Goal: Task Accomplishment & Management: Manage account settings

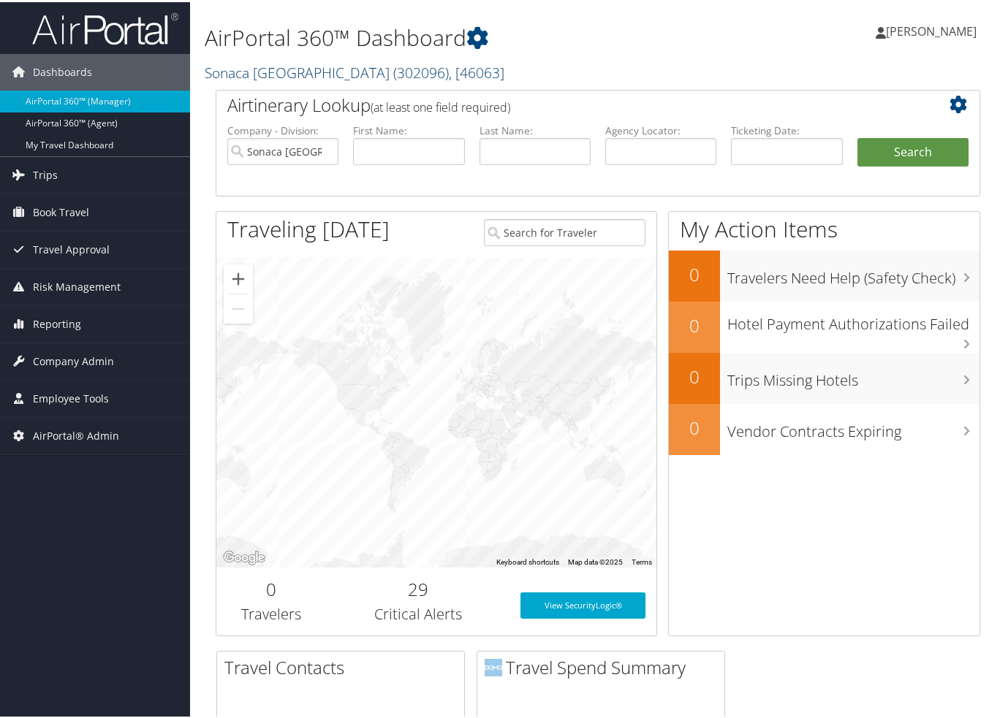
click at [273, 75] on link "[GEOGRAPHIC_DATA] ( 302096 ) , [ 46063 ]" at bounding box center [355, 71] width 300 height 20
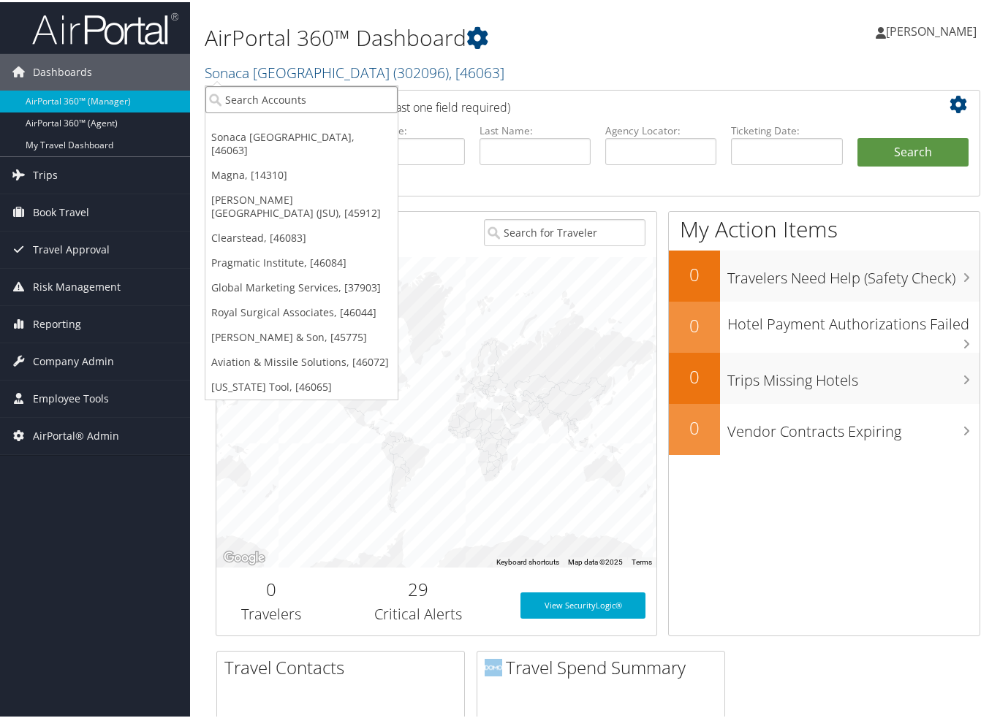
click at [271, 84] on input "search" at bounding box center [301, 97] width 192 height 27
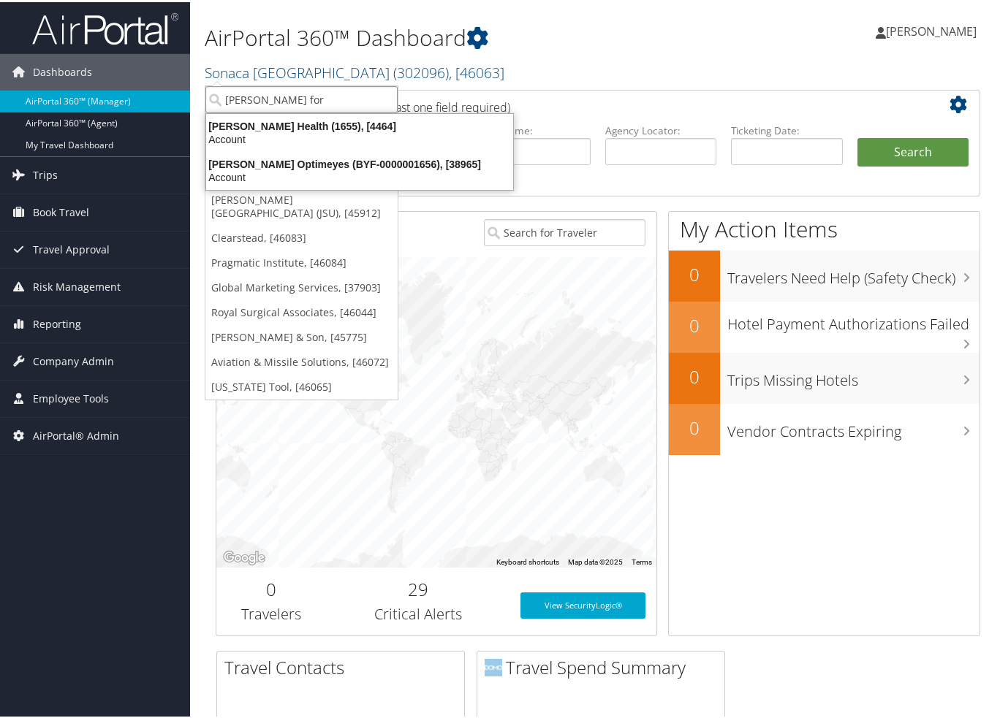
type input "[PERSON_NAME]"
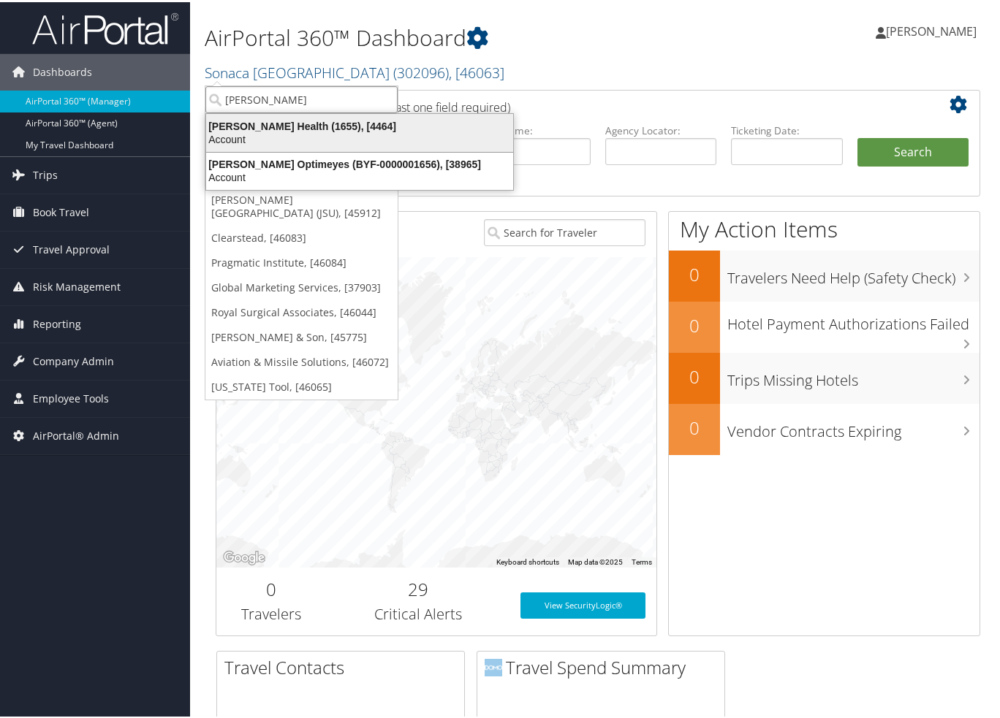
click at [272, 125] on div "[PERSON_NAME] Health (1655), [4464]" at bounding box center [359, 124] width 324 height 13
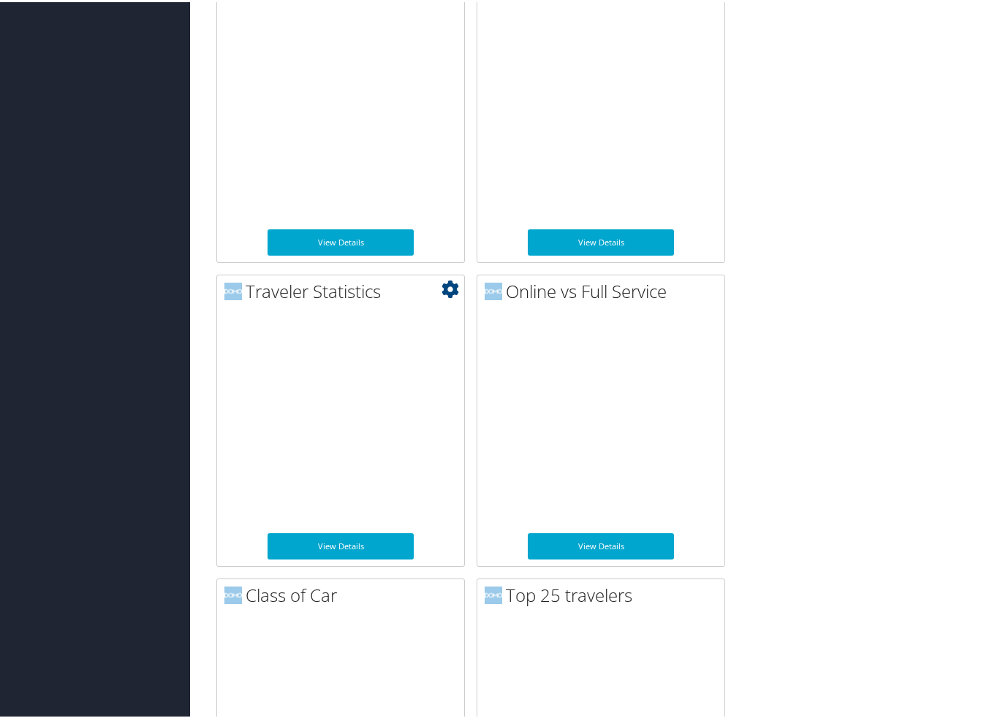
scroll to position [1315, 0]
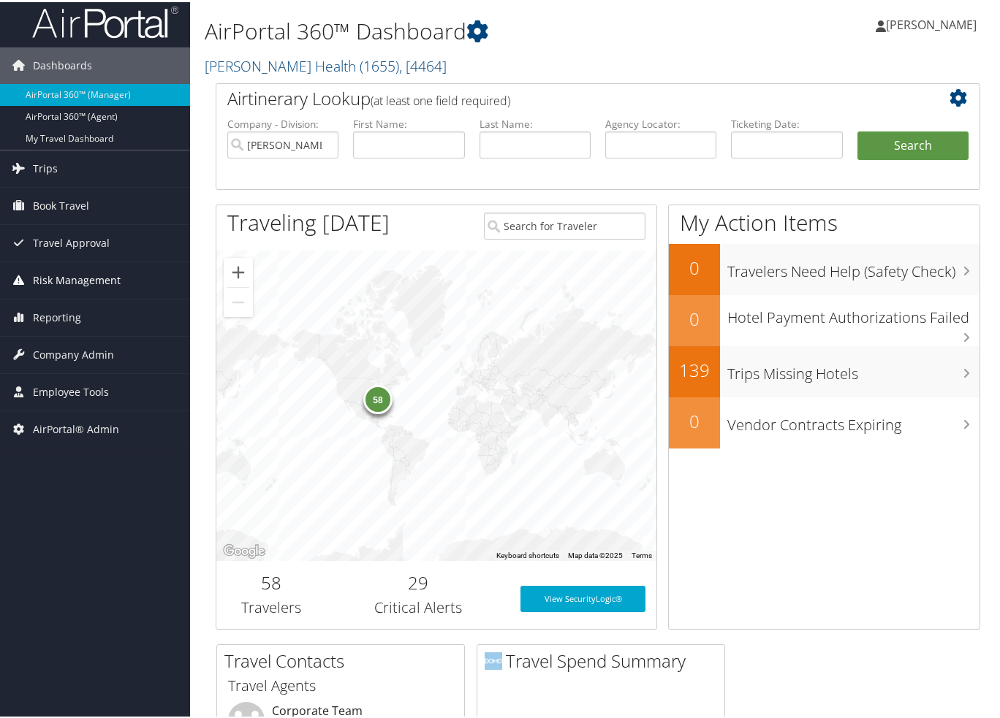
scroll to position [0, 0]
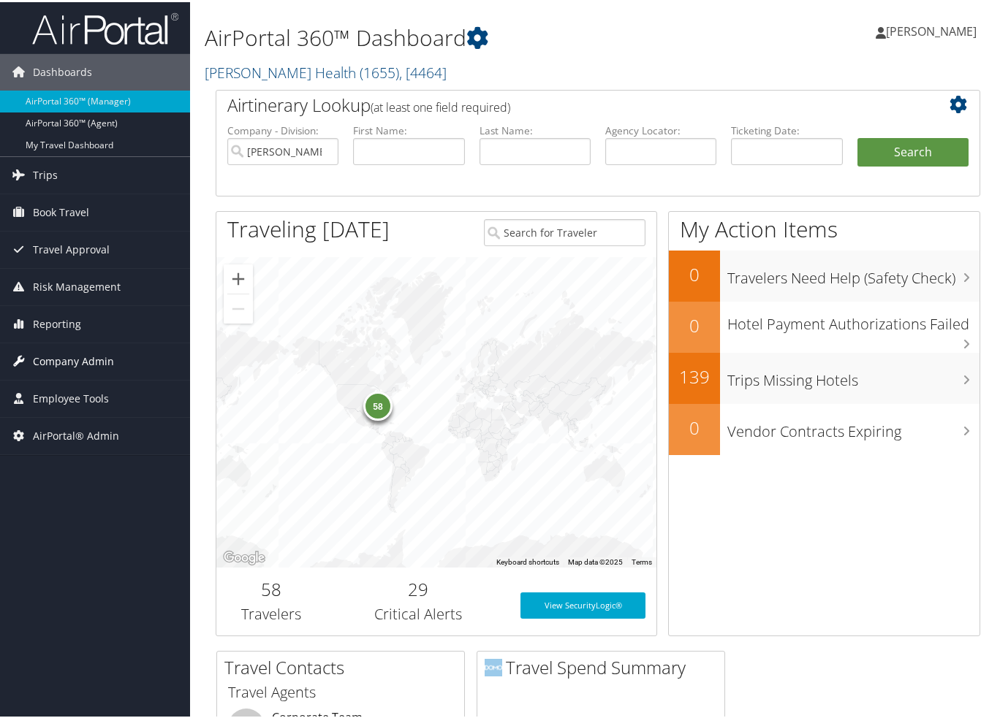
click at [61, 357] on span "Company Admin" at bounding box center [73, 359] width 81 height 37
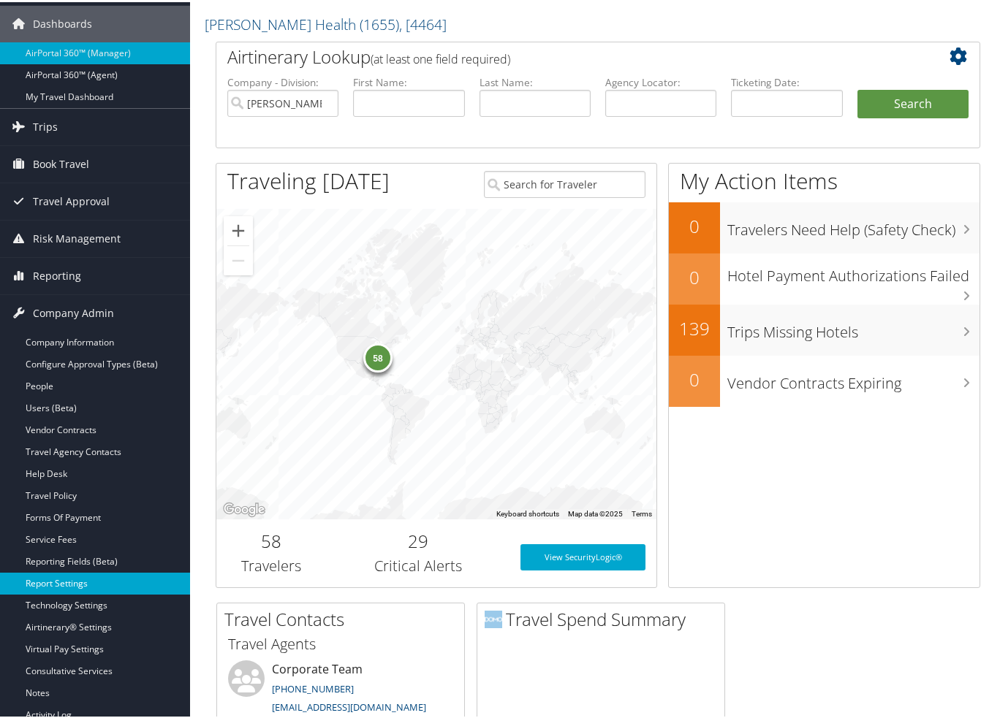
scroll to position [146, 0]
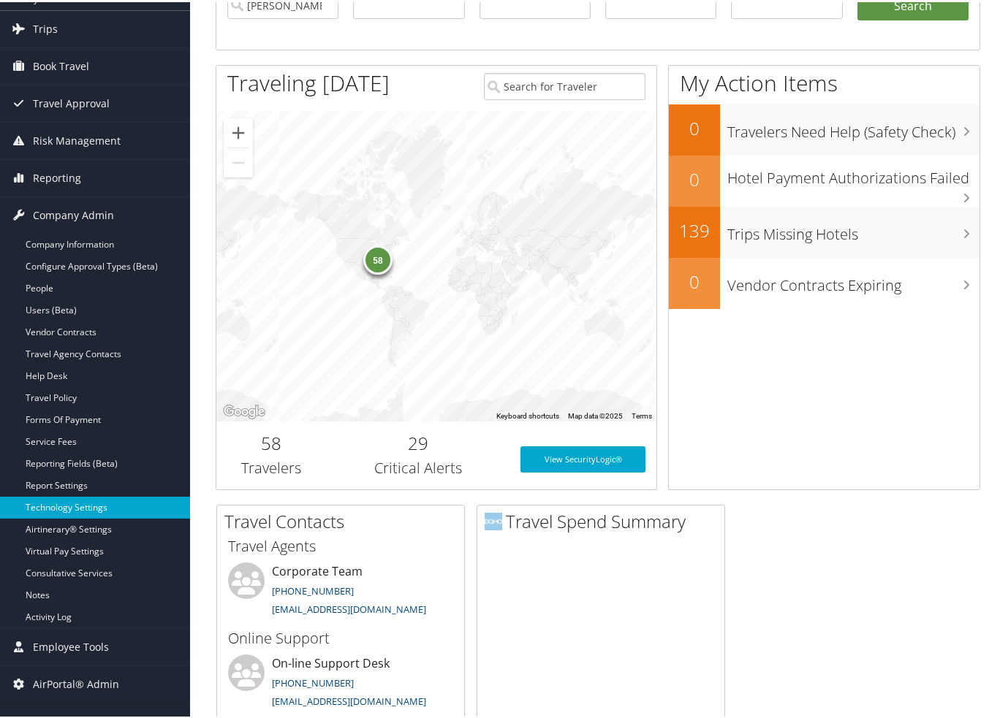
click at [79, 505] on link "Technology Settings" at bounding box center [95, 506] width 190 height 22
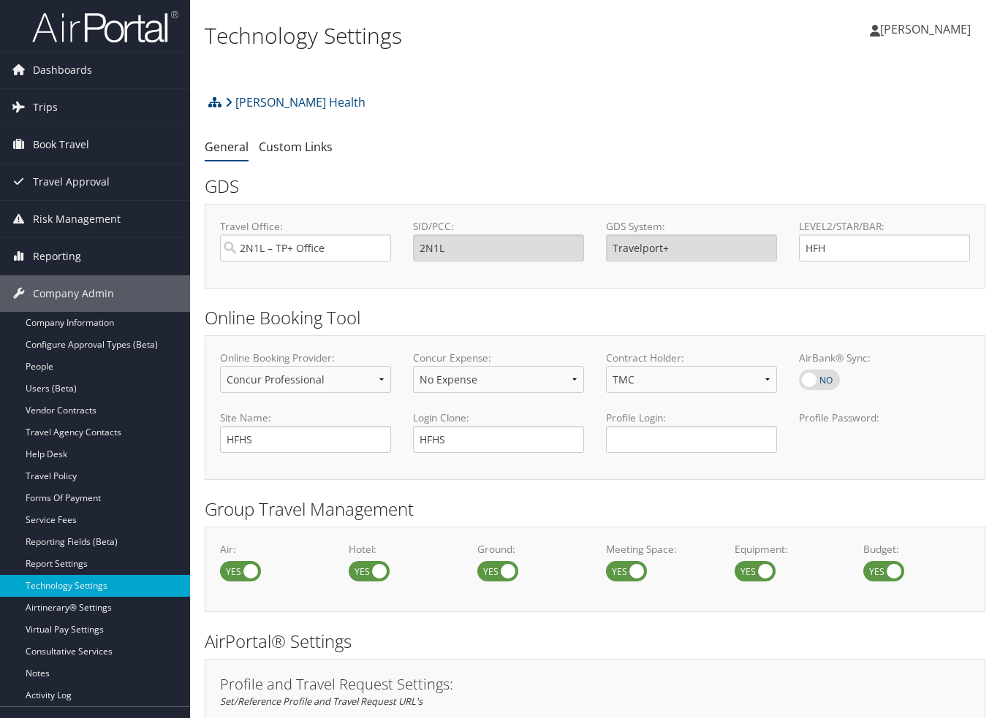
select select "4"
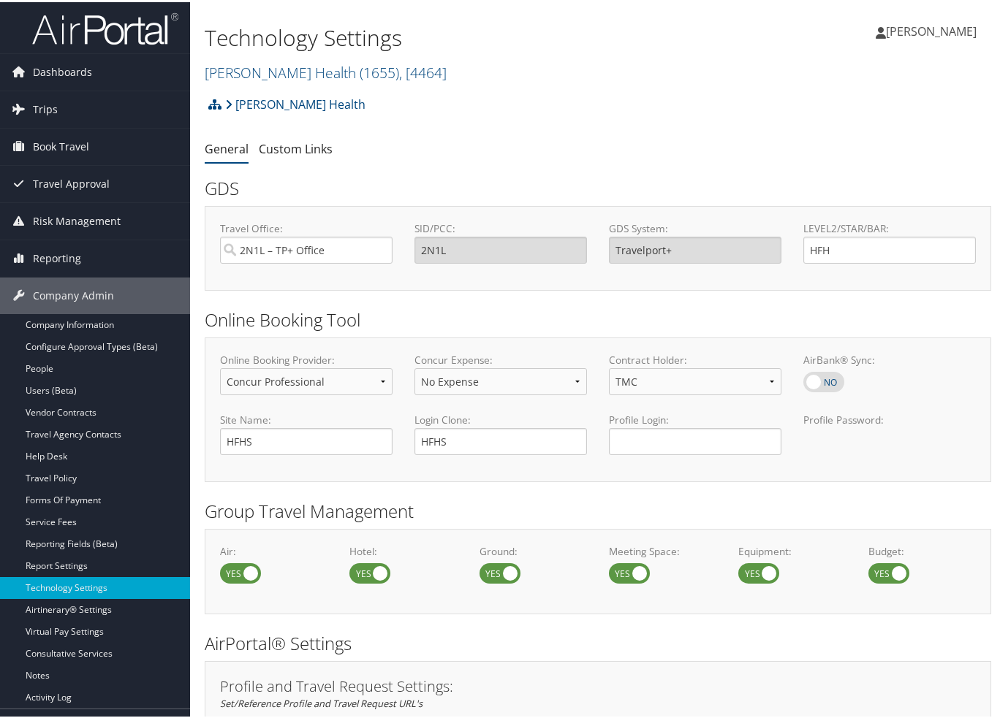
click at [921, 26] on span "[PERSON_NAME]" at bounding box center [931, 29] width 91 height 16
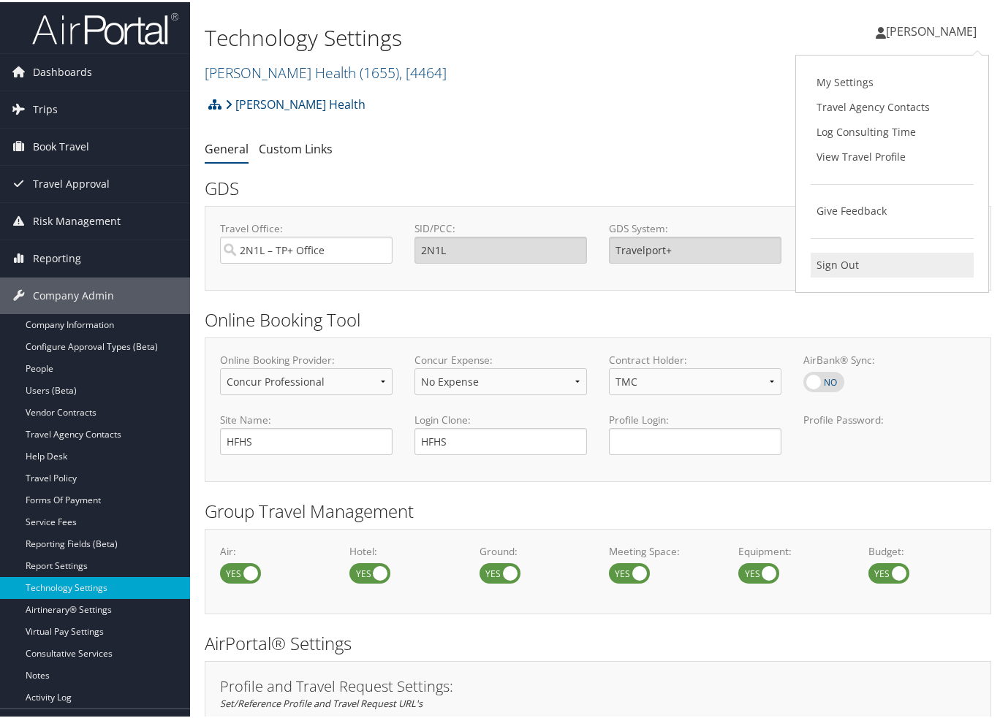
click at [851, 251] on link "Sign Out" at bounding box center [891, 263] width 163 height 25
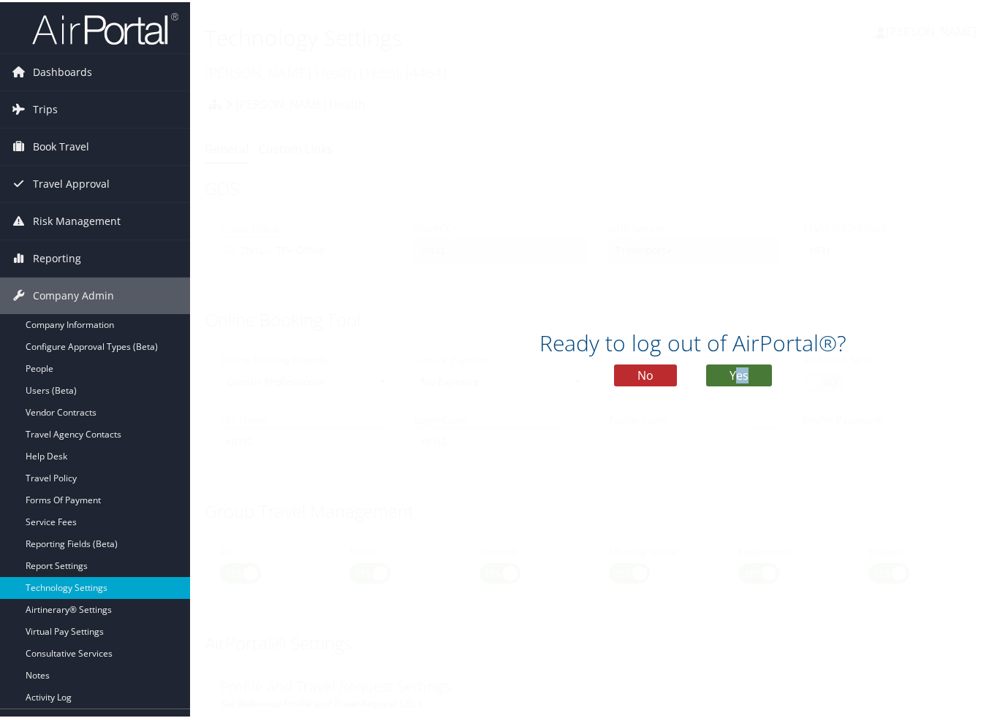
click at [734, 383] on div "Ready to log out of AirPortal®? No Yes" at bounding box center [692, 360] width 1005 height 75
click at [734, 378] on button "Yes" at bounding box center [739, 373] width 66 height 22
